Goal: Complete application form

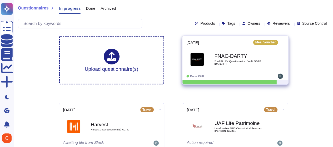
click at [251, 60] on span "2. APPLI XX Questionnaire d'audit GDPR [DATE] FR" at bounding box center [240, 62] width 53 height 5
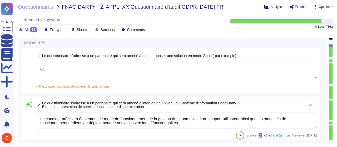
type textarea "Oui"
type textarea "Le candidat précisera également, le mode de fonctionnement de la gestion des an…"
type textarea "Swile fournit un point de contact unique pour toutes les questions relatives à …"
type textarea "Le Délégué à la Protection des Données (DPO) désigné par [PERSON_NAME] est [PER…"
type textarea "Tous les terminaux Swile sont équipés d'agents EDR Defender, CrowdStrike, (y co…"
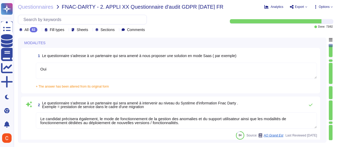
click at [96, 71] on textarea "Oui" at bounding box center [176, 71] width 281 height 16
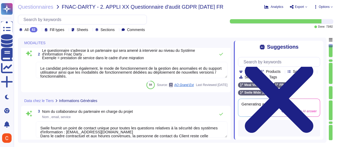
type textarea "Tous les terminaux Swile sont équipés d'agents EDR Defender, CrowdStrike, (y co…"
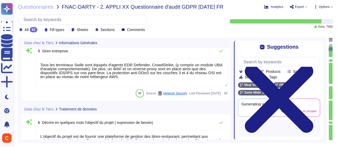
type textarea "L'objectif du projet est de fournir une plateforme de gestion des titres-restau…"
type textarea "La transmission de données au sein de la solution Swile est systématiquement ch…"
type textarea "[PERSON_NAME] assume à la fois les rôles de sous-traitant et de responsable du …"
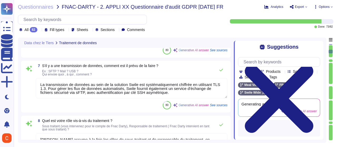
type textarea "Les catégories de données personnelles concernées sont : - Données d'identifica…"
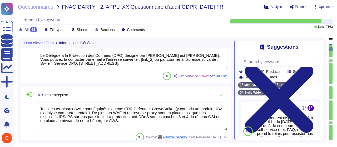
type textarea "Swile fournit un point de contact unique pour toutes les questions relatives à …"
type textarea "Le Délégué à la Protection des Données (DPO) désigné par [PERSON_NAME] est [PER…"
type textarea "Tous les terminaux Swile sont équipés d'agents EDR Defender, CrowdStrike, (y co…"
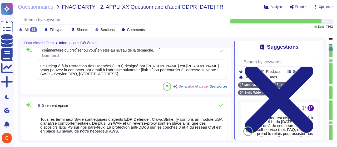
scroll to position [91, 0]
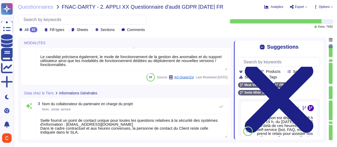
type textarea "Oui"
type textarea "Le candidat précisera également, le mode de fonctionnement de la gestion des an…"
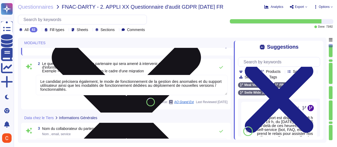
scroll to position [79, 0]
type textarea "Tous les terminaux Swile sont équipés d'agents EDR Defender, CrowdStrike, (y co…"
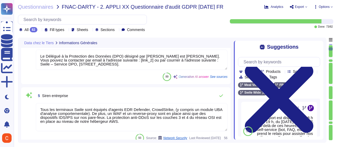
type textarea "L'objectif du projet est de fournir une plateforme de gestion des titres-restau…"
type textarea "La transmission de données au sein de la solution Swile est systématiquement ch…"
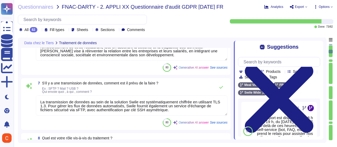
type textarea "[PERSON_NAME] assume à la fois les rôles de sous-traitant et de responsable du …"
type textarea "Les catégories de données personnelles concernées sont : - Données d'identifica…"
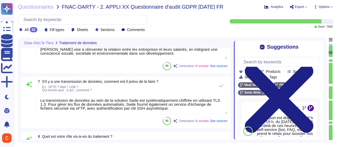
type textarea "Les données concernées par les traitements sont les suivantes : - Données d'ide…"
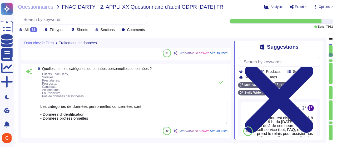
type textarea "Swile place des traceurs sur les appareils des utilisateurs dans le cadre de so…"
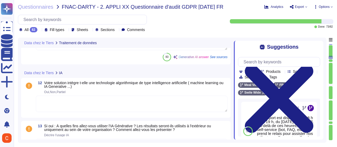
type textarea "Lorem ipsu dolor sit amet-consectet adipisci elit se doeiusmodt in utl etdolore…"
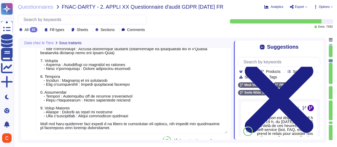
type textarea "AWS est notre fournisseur d'hébergement pour l'infrastructure de la plateforme.…"
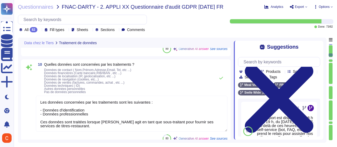
type textarea "[PERSON_NAME] assume à la fois les rôles de sous-traitant et de responsable du …"
type textarea "Les catégories de données personnelles concernées sont : - Données d'identifica…"
type textarea "Les données concernées par les traitements sont les suivantes : - Données d'ide…"
type textarea "Swile place des traceurs sur les appareils des utilisateurs dans le cadre de so…"
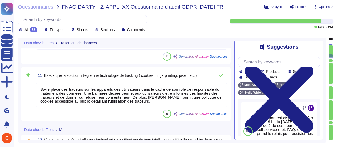
type textarea "Lorem ipsu dolor sit amet-consectet adipisci elit se doeiusmodt in utl etdolore…"
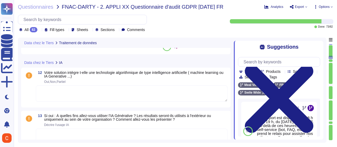
type textarea "Les données concernées par les traitements sont les suivantes : - Données d'ide…"
type textarea "Swile place des traceurs sur les appareils des utilisateurs dans le cadre de so…"
